Goal: Transaction & Acquisition: Obtain resource

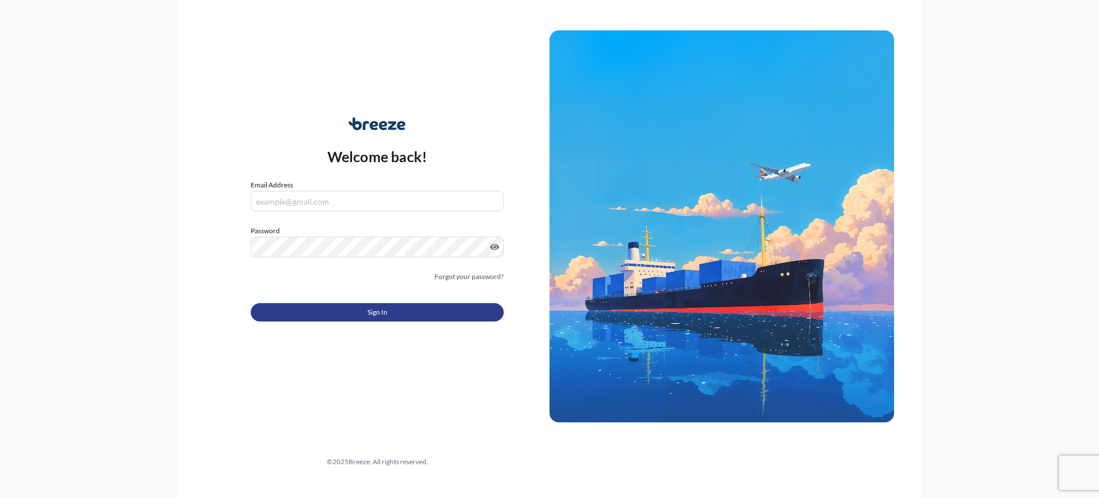
type input "[EMAIL_ADDRESS][DOMAIN_NAME]"
click at [365, 315] on button "Sign In" at bounding box center [377, 312] width 253 height 18
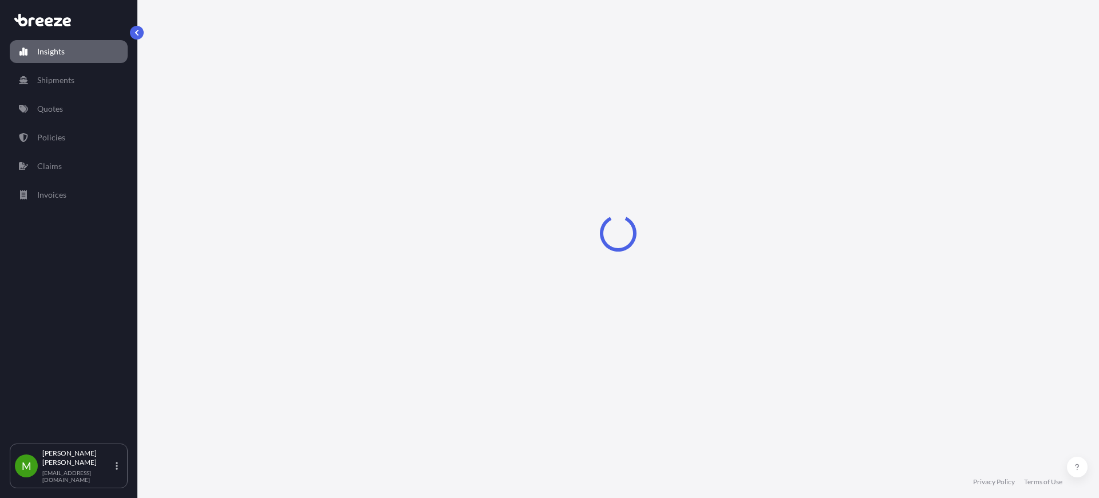
select select "2025"
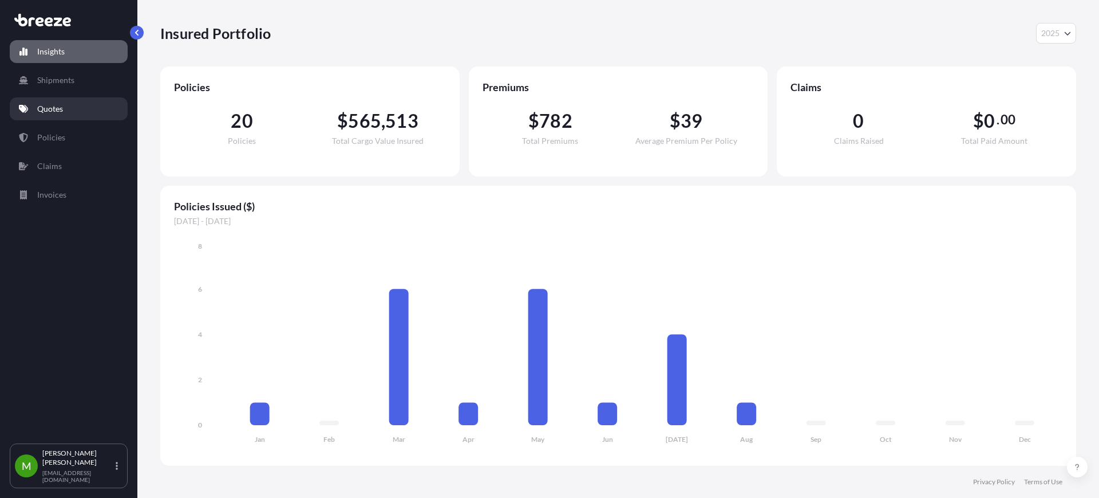
click at [68, 109] on link "Quotes" at bounding box center [69, 108] width 118 height 23
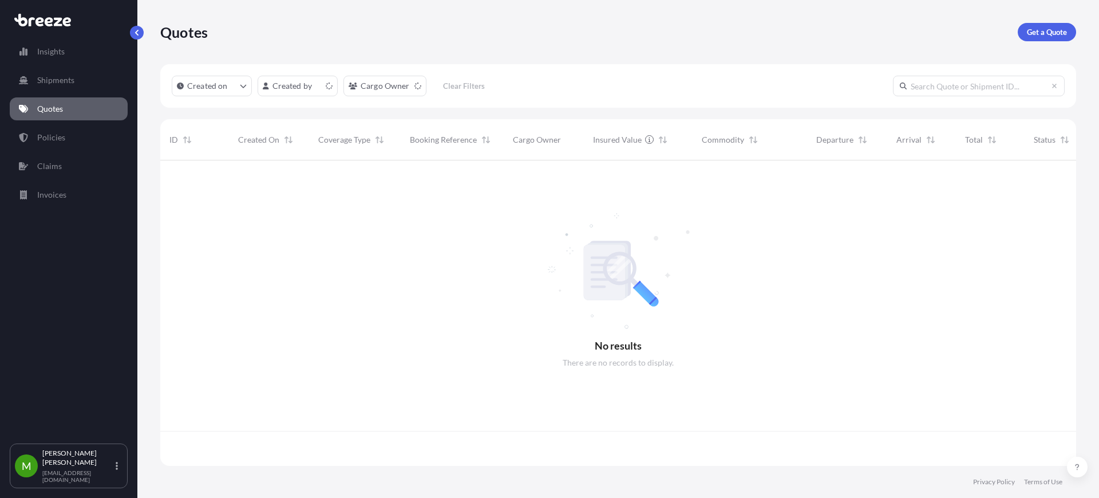
scroll to position [301, 905]
click at [1036, 28] on p "Get a Quote" at bounding box center [1047, 31] width 40 height 11
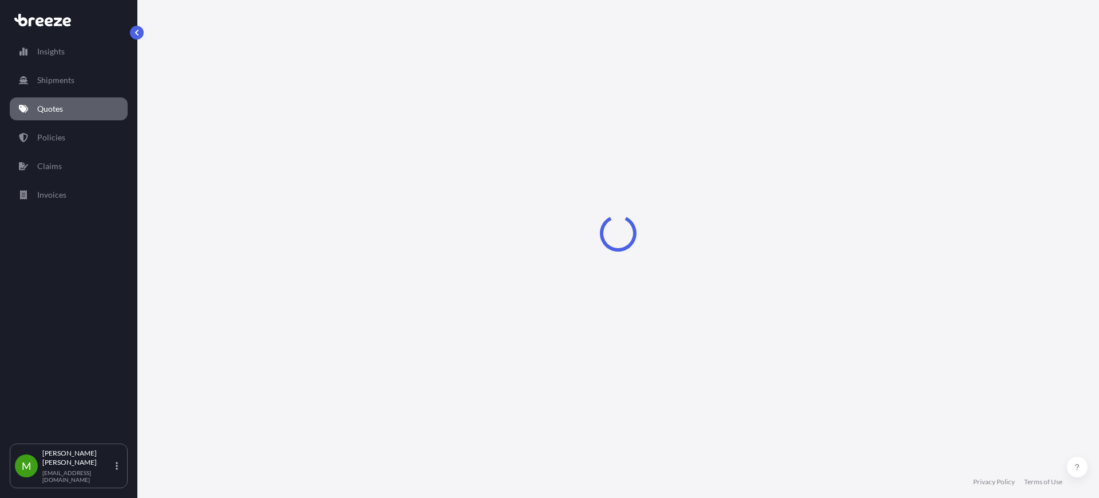
select select "Sea"
select select "1"
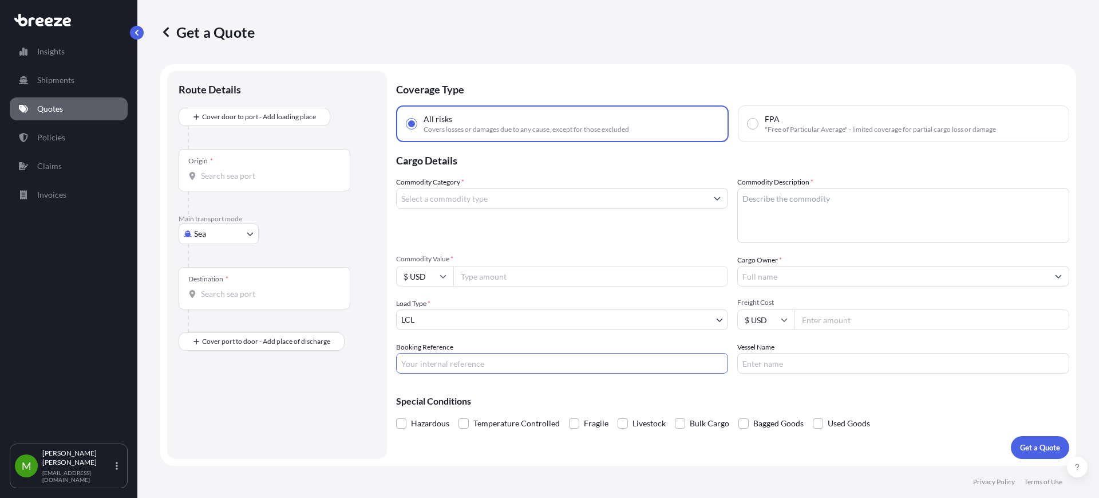
click at [488, 362] on input "Booking Reference" at bounding box center [562, 363] width 332 height 21
paste input "QUOTE #1684 PO 37024"
type input "QUOTE #1684 PO 37024"
click at [234, 237] on body "Insights Shipments Quotes Policies Claims Invoices M [PERSON_NAME] [EMAIL_ADDRE…" at bounding box center [549, 249] width 1099 height 498
click at [219, 287] on div "Air" at bounding box center [218, 284] width 71 height 21
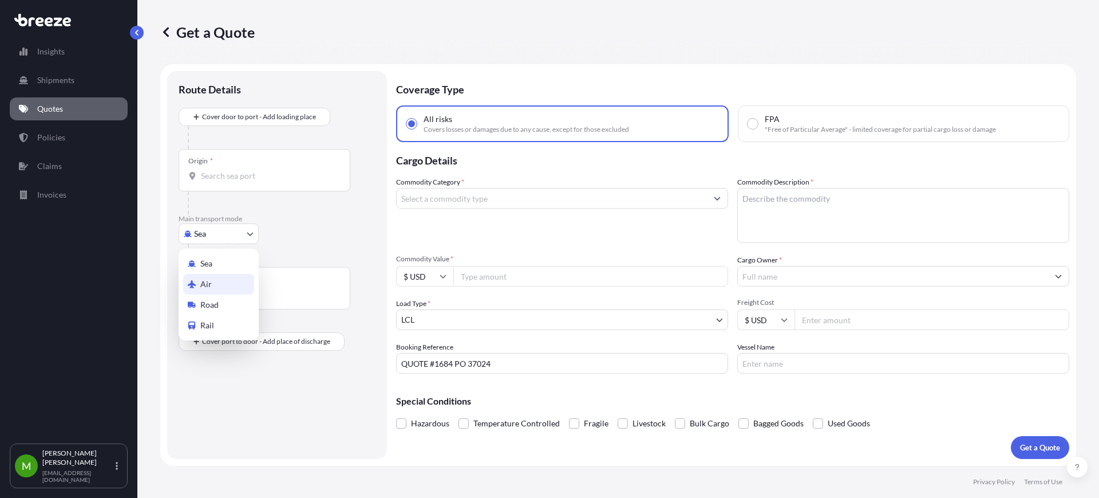
select select "Air"
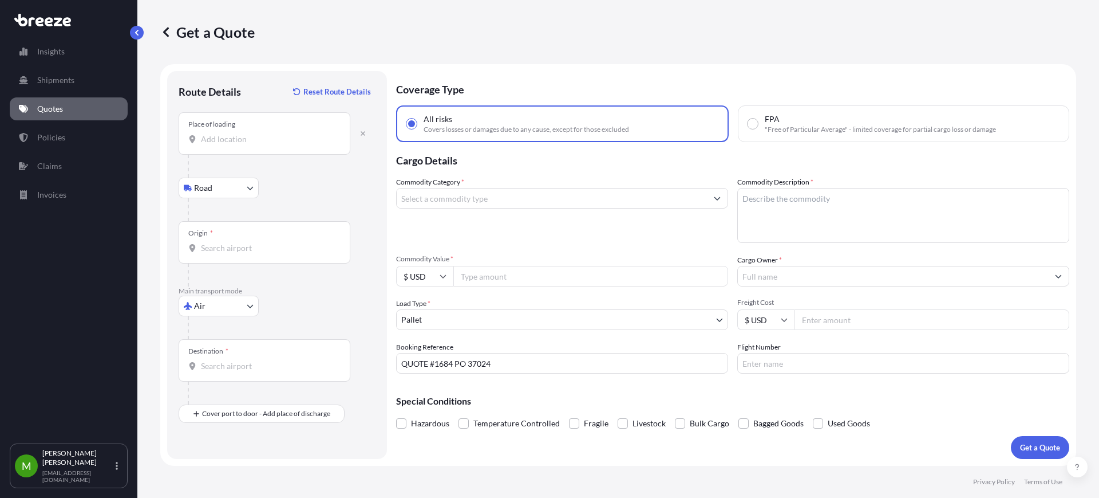
click at [233, 132] on div "Place of loading" at bounding box center [265, 133] width 172 height 42
click at [233, 133] on input "Place of loading" at bounding box center [268, 138] width 135 height 11
paste input "20026"
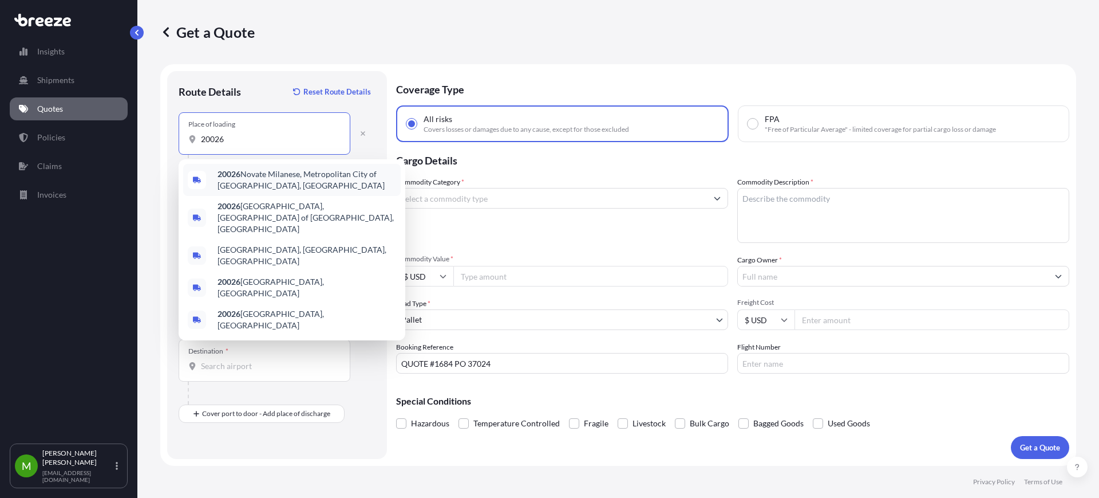
click at [321, 183] on span "20026 Novate Milanese, [GEOGRAPHIC_DATA] of [GEOGRAPHIC_DATA], [GEOGRAPHIC_DATA]" at bounding box center [307, 179] width 179 height 23
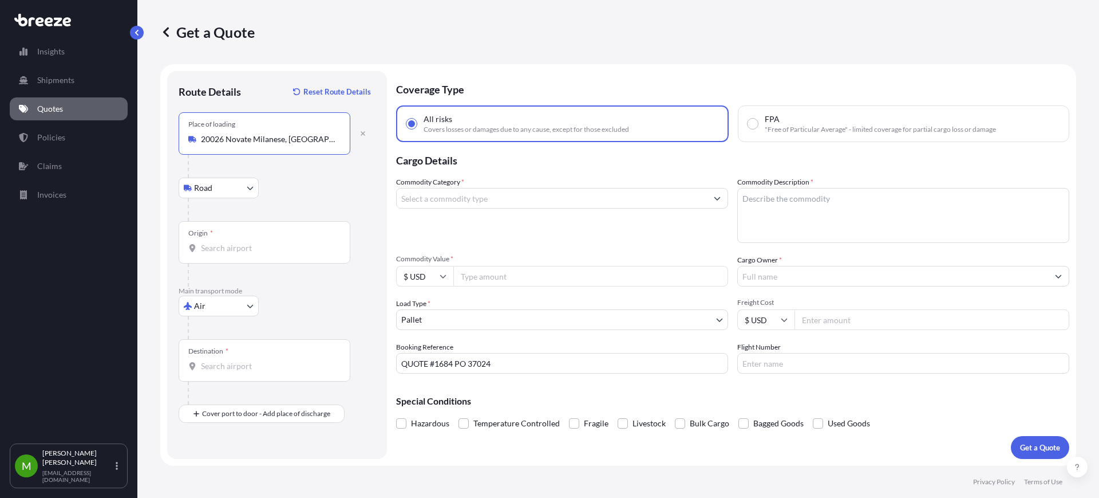
type input "20026 Novate Milanese, [GEOGRAPHIC_DATA] of [GEOGRAPHIC_DATA], [GEOGRAPHIC_DATA]"
click at [244, 243] on input "Origin *" at bounding box center [268, 247] width 135 height 11
click at [262, 254] on div "Origin *" at bounding box center [265, 242] width 172 height 42
click at [262, 254] on input "Origin * Please select an origin" at bounding box center [268, 247] width 135 height 11
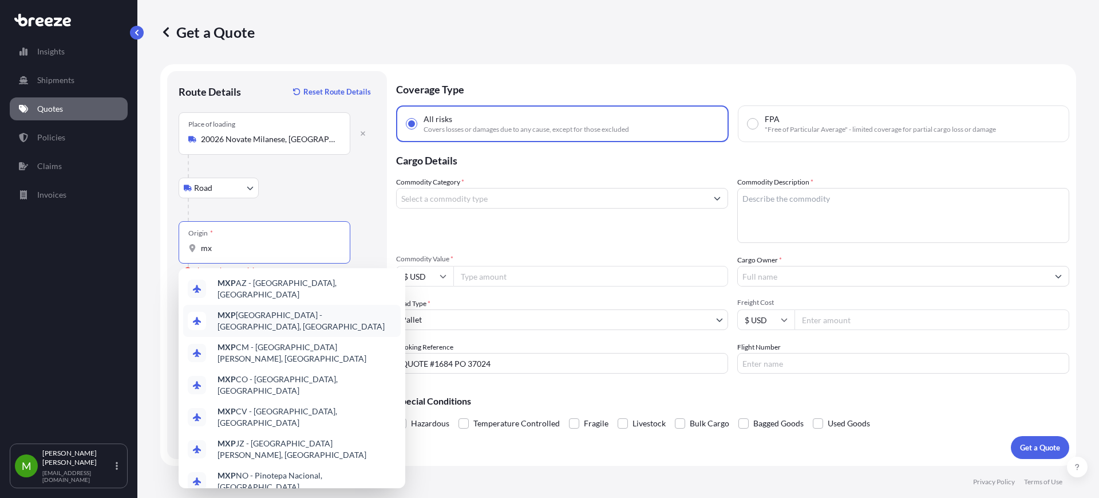
type input "m"
type input "M"
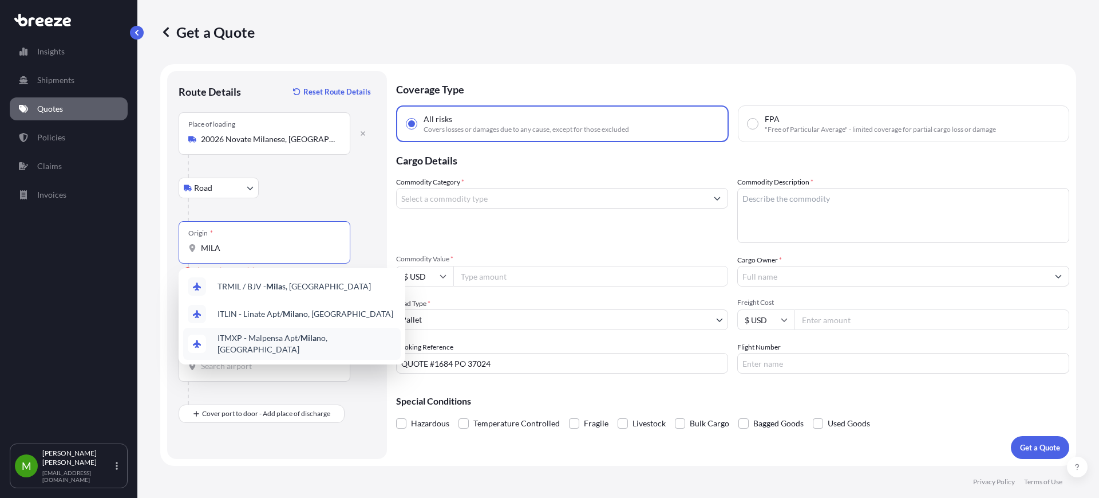
click at [334, 337] on span "ITMXP - Malpensa Apt/ Mila no, [GEOGRAPHIC_DATA]" at bounding box center [307, 343] width 179 height 23
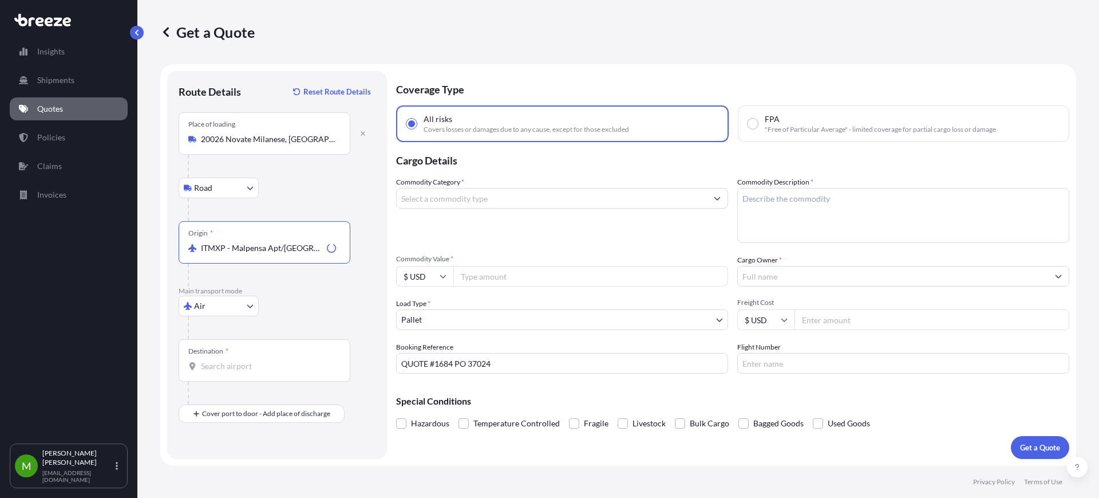
type input "ITMXP - Malpensa Apt/[GEOGRAPHIC_DATA], [GEOGRAPHIC_DATA]"
click at [266, 356] on div "Destination *" at bounding box center [265, 360] width 172 height 42
click at [266, 360] on input "Destination *" at bounding box center [268, 365] width 135 height 11
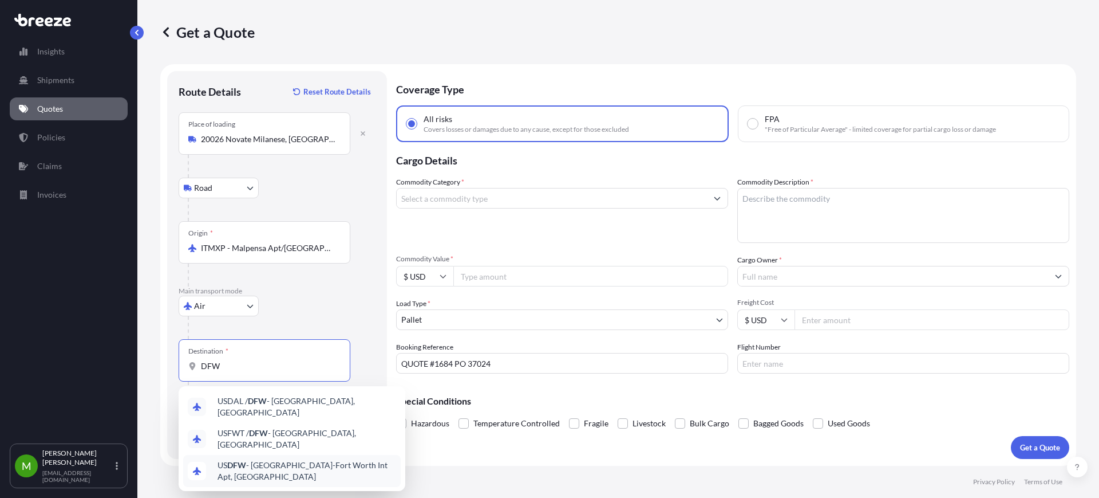
click at [340, 455] on div "US DFW - [GEOGRAPHIC_DATA]-[GEOGRAPHIC_DATA] Int Apt, [GEOGRAPHIC_DATA]" at bounding box center [292, 471] width 218 height 32
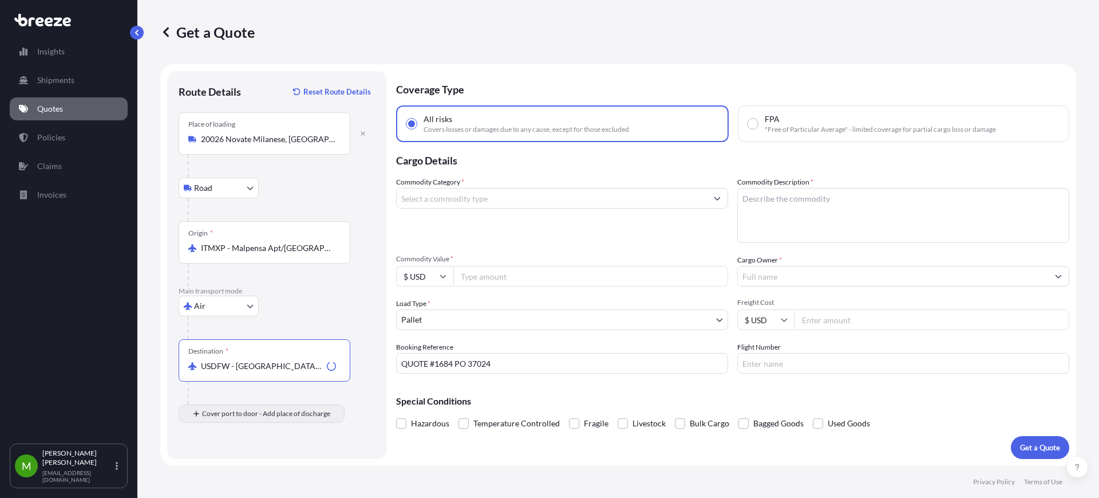
type input "USDFW - [GEOGRAPHIC_DATA]-[GEOGRAPHIC_DATA], [GEOGRAPHIC_DATA]"
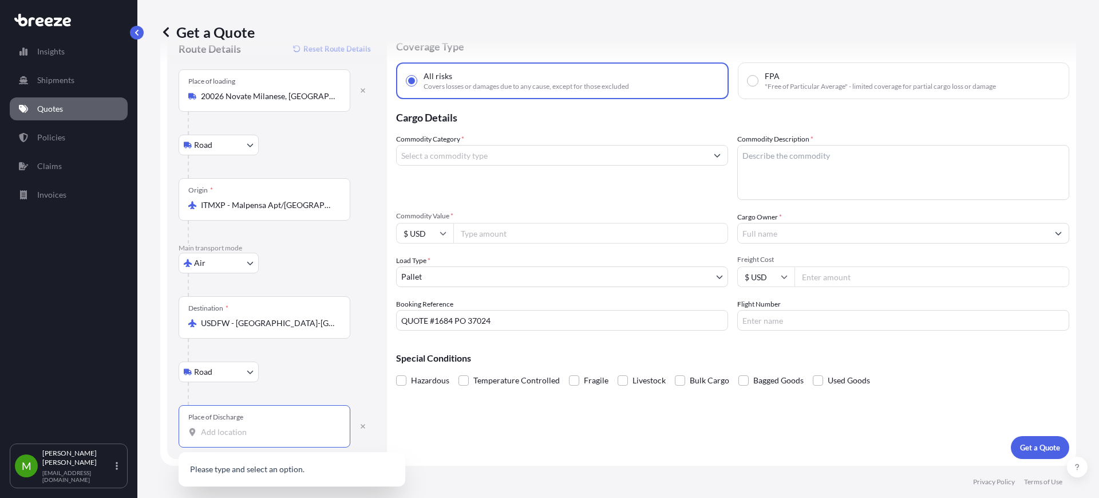
click at [229, 433] on input "Place of Discharge" at bounding box center [268, 431] width 135 height 11
paste input "79927"
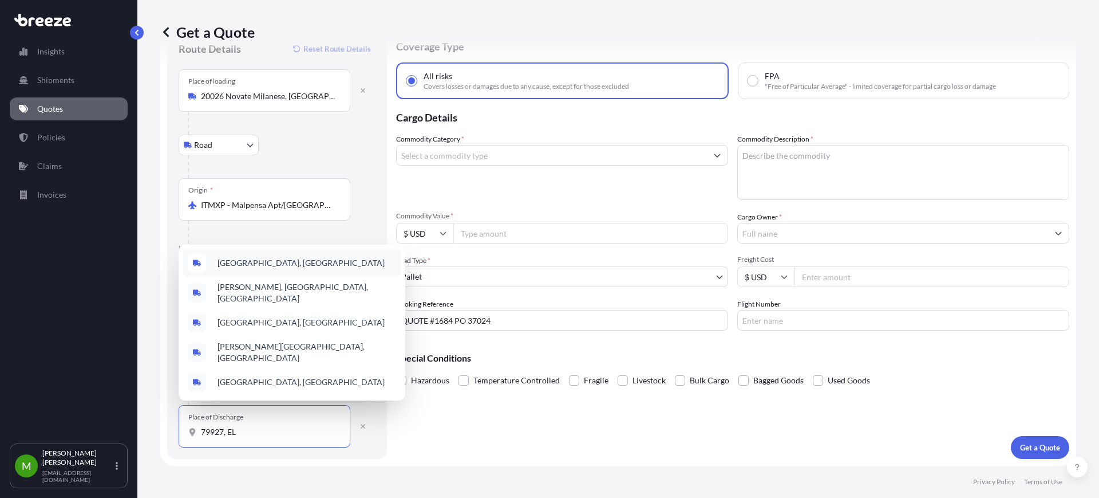
click at [292, 266] on span "[GEOGRAPHIC_DATA], [GEOGRAPHIC_DATA]" at bounding box center [301, 262] width 167 height 11
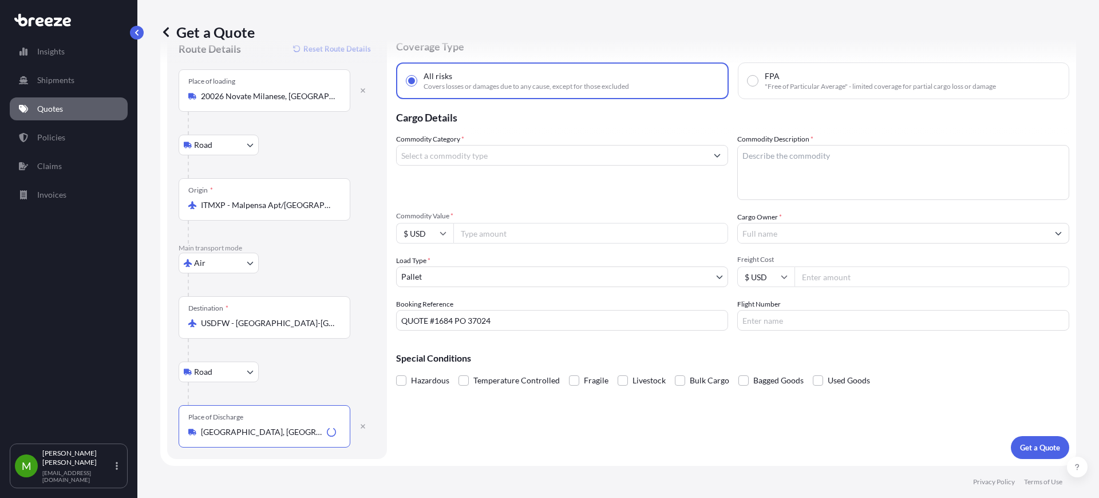
type input "[GEOGRAPHIC_DATA], [GEOGRAPHIC_DATA]"
click at [493, 160] on input "Commodity Category *" at bounding box center [552, 155] width 310 height 21
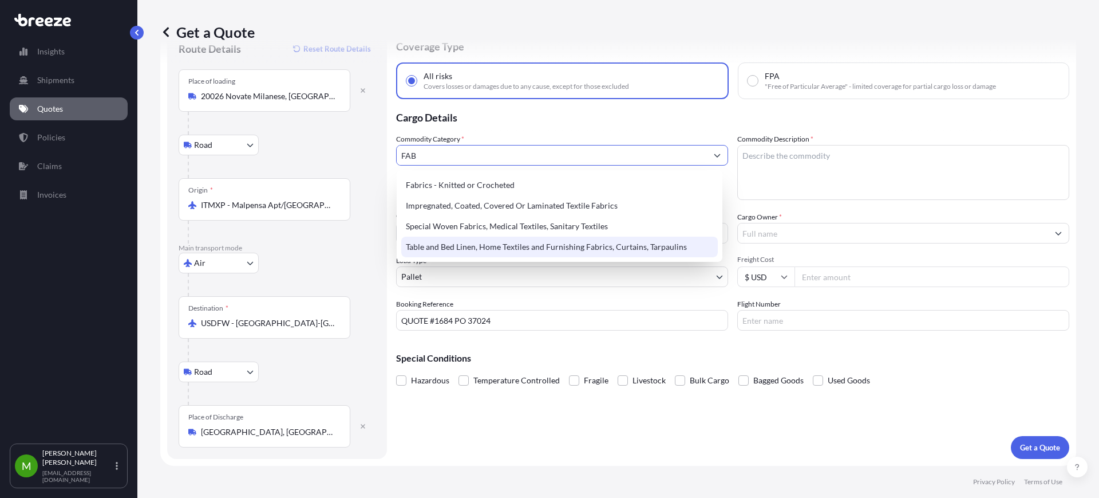
click at [517, 242] on div "Table and Bed Linen, Home Textiles and Furnishing Fabrics, Curtains, Tarpaulins" at bounding box center [559, 246] width 317 height 21
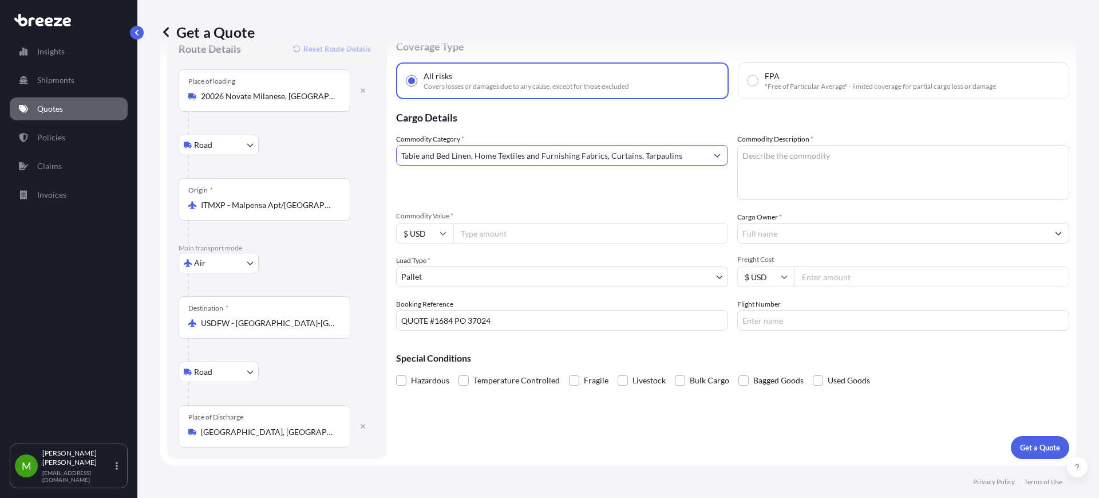
type input "Table and Bed Linen, Home Textiles and Furnishing Fabrics, Curtains, Tarpaulins"
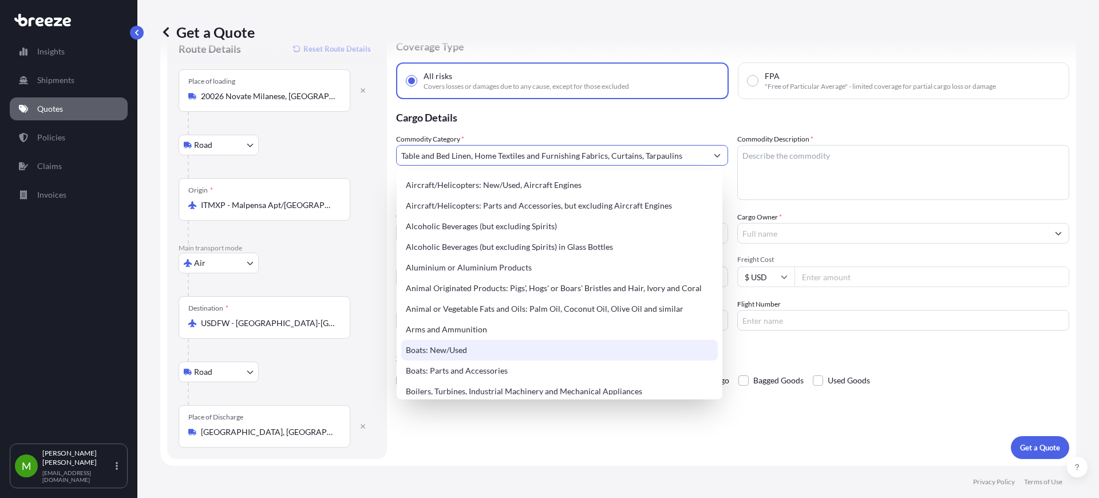
click at [782, 157] on textarea "Commodity Description *" at bounding box center [903, 172] width 332 height 55
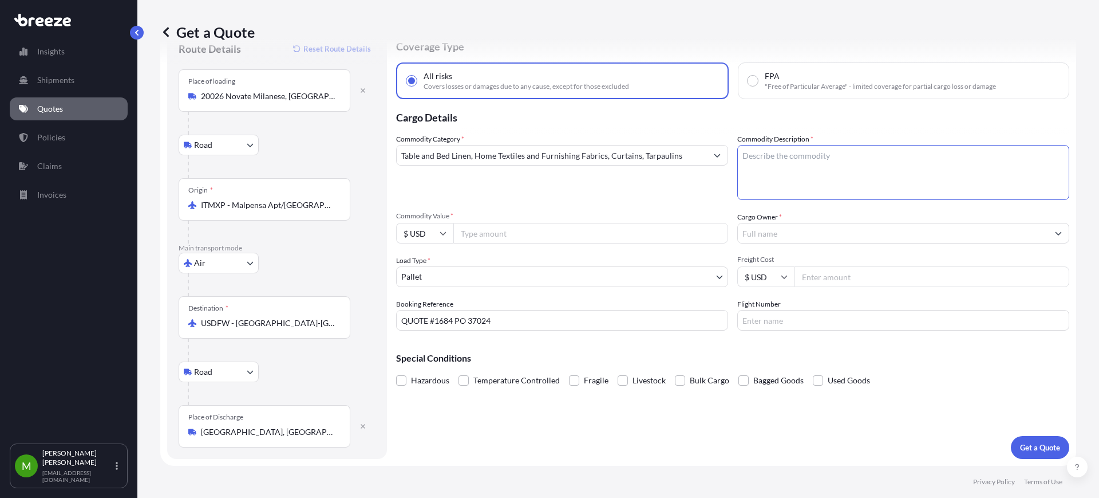
paste textarea "Fireblock"
type textarea "Fireblock"
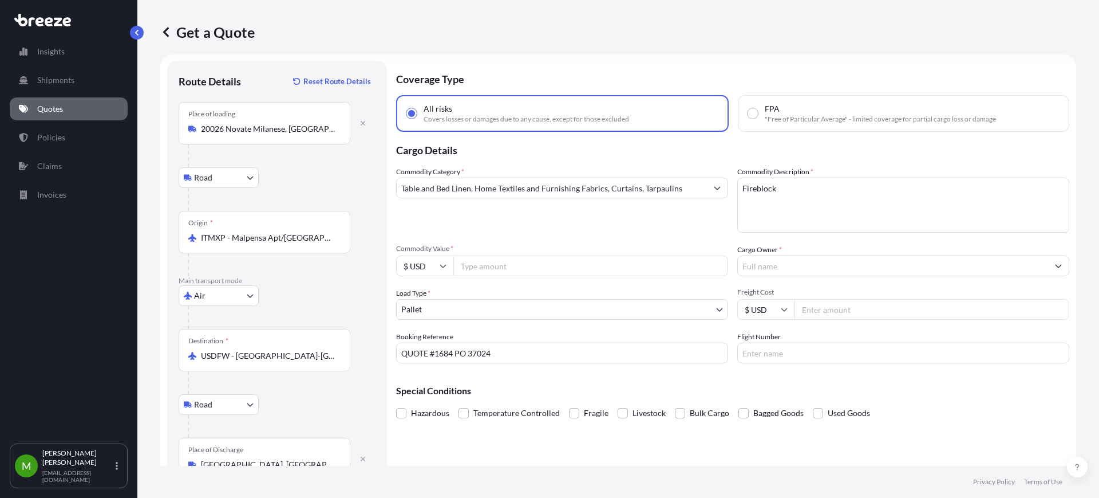
scroll to position [0, 0]
